Goal: Communication & Community: Answer question/provide support

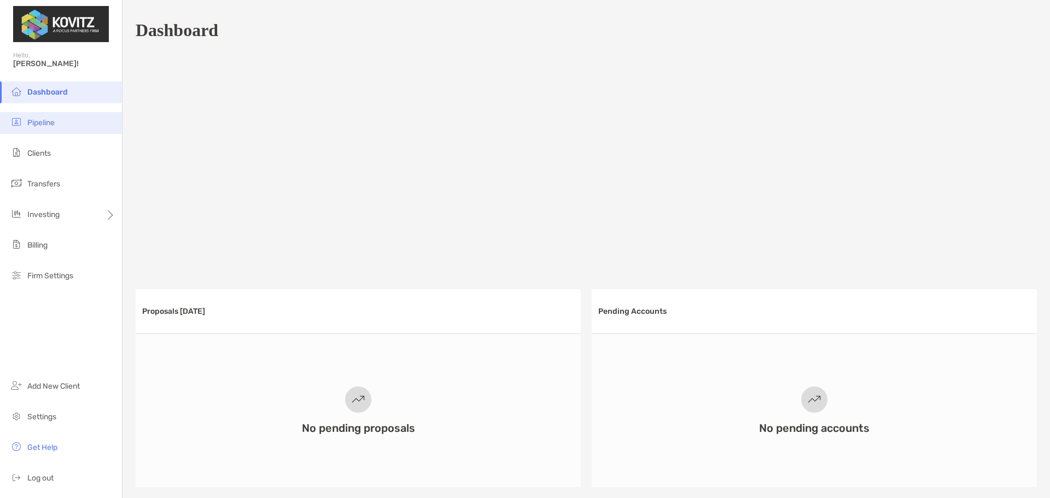
click at [48, 126] on span "Pipeline" at bounding box center [40, 122] width 27 height 9
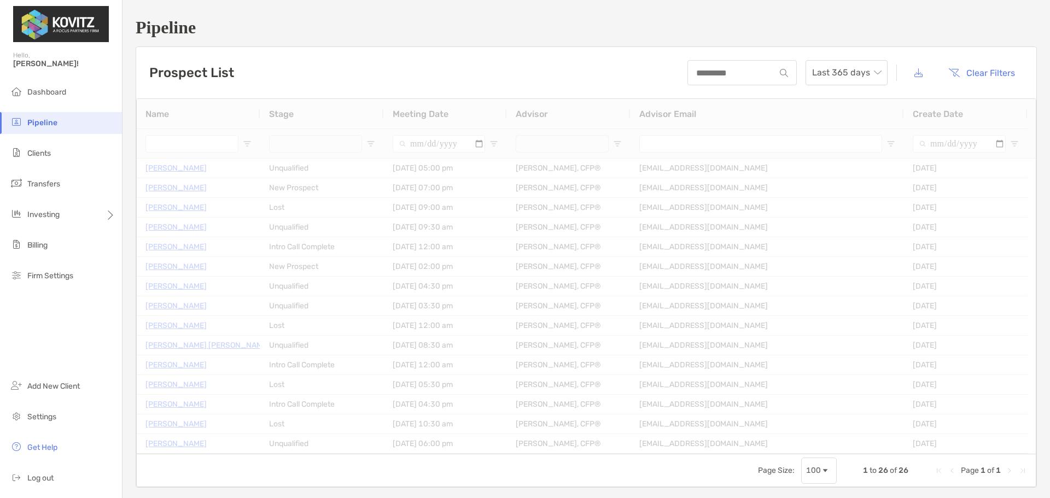
type input "**********"
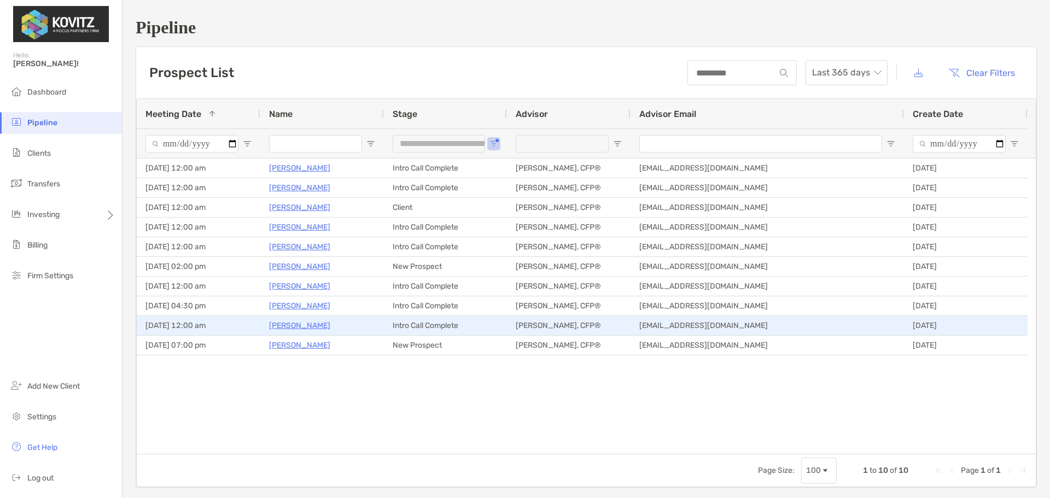
click at [294, 324] on p "[PERSON_NAME]" at bounding box center [299, 326] width 61 height 14
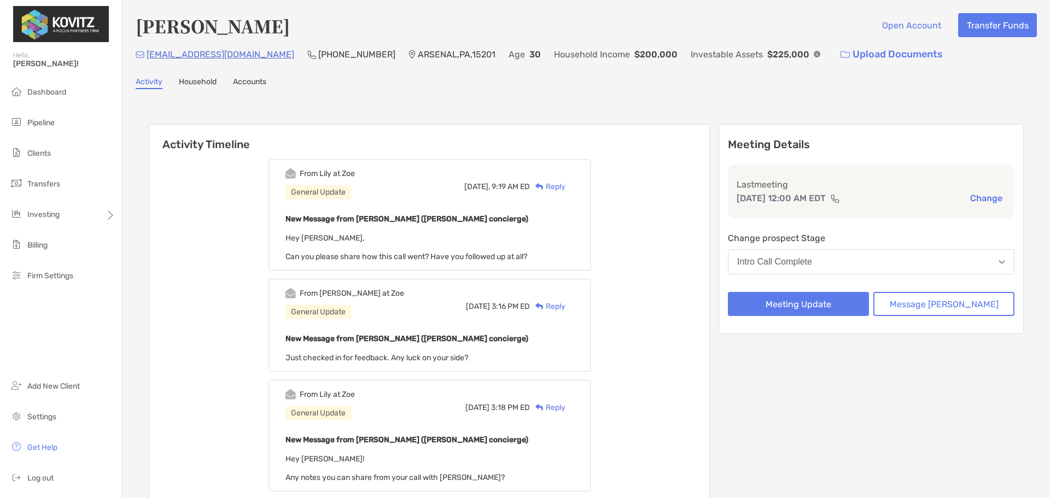
click at [562, 187] on div "Reply" at bounding box center [548, 186] width 36 height 11
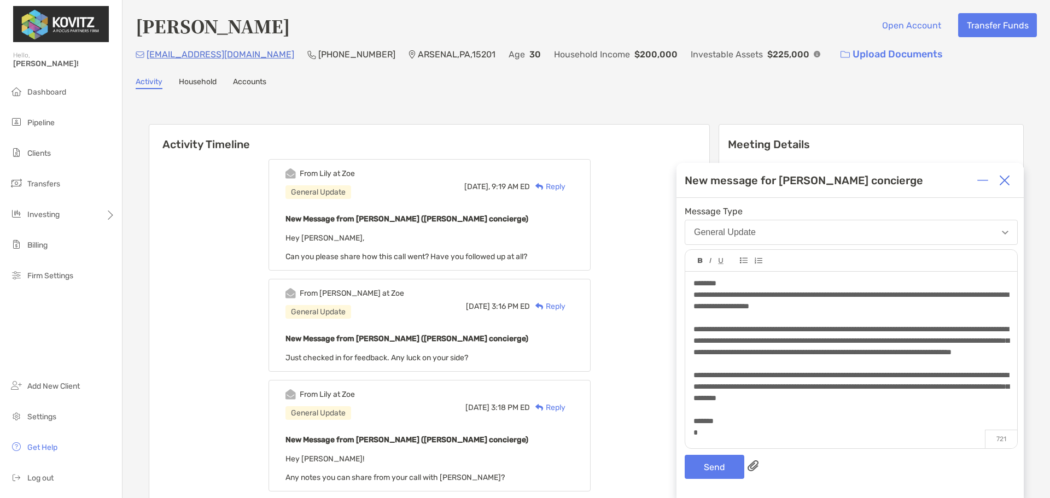
scroll to position [14, 0]
click at [723, 465] on button "Send" at bounding box center [714, 467] width 60 height 24
